Goal: Task Accomplishment & Management: Manage account settings

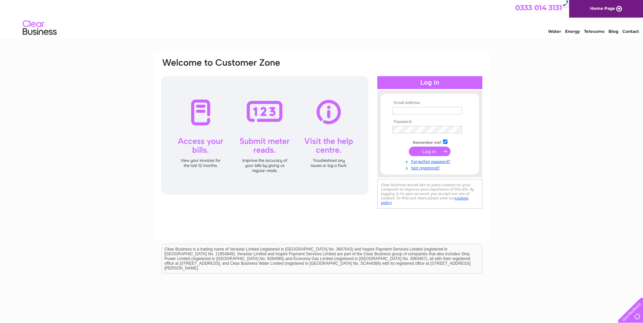
type input "shirley@craighead-supply.co.uk"
click at [428, 149] on input "submit" at bounding box center [430, 151] width 42 height 9
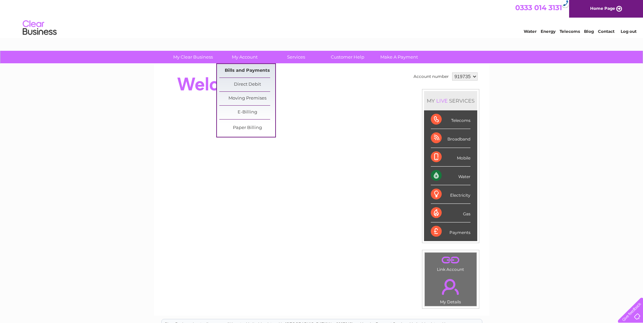
click at [246, 67] on link "Bills and Payments" at bounding box center [247, 71] width 56 height 14
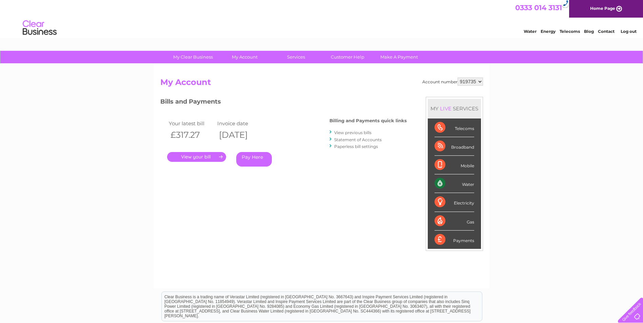
click at [183, 159] on link "." at bounding box center [196, 157] width 59 height 10
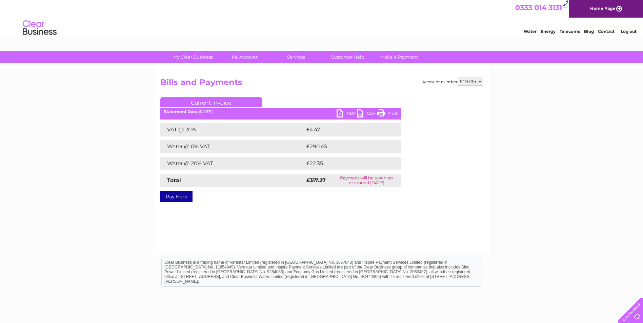
click at [344, 116] on link "PDF" at bounding box center [347, 115] width 20 height 10
click at [476, 125] on div at bounding box center [456, 137] width 53 height 81
click at [628, 32] on link "Log out" at bounding box center [629, 31] width 16 height 5
